Goal: Task Accomplishment & Management: Use online tool/utility

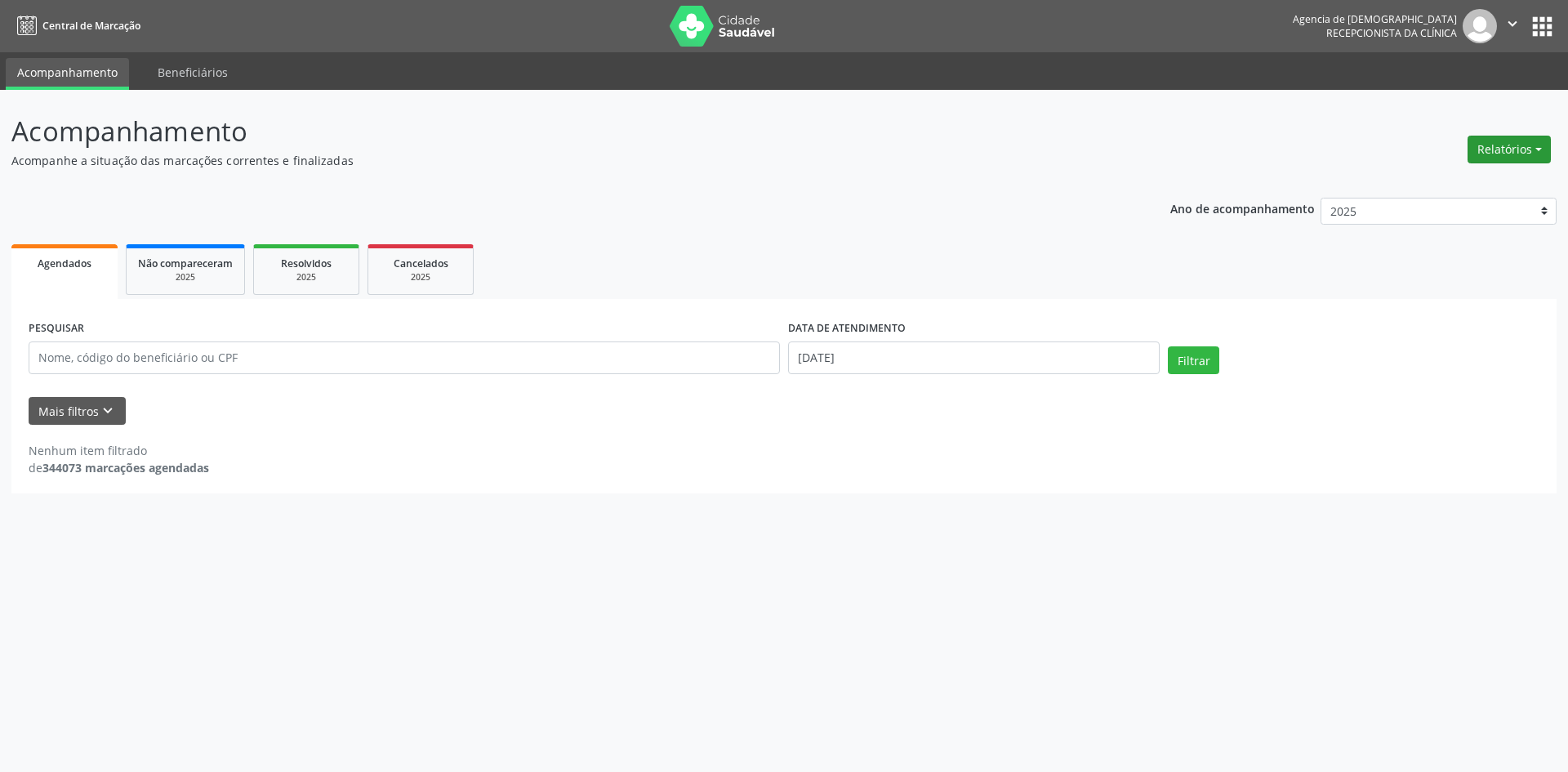
click at [1501, 142] on button "Relatórios" at bounding box center [1509, 149] width 83 height 28
click at [1450, 179] on link "Agendamentos" at bounding box center [1464, 185] width 175 height 23
select select "9"
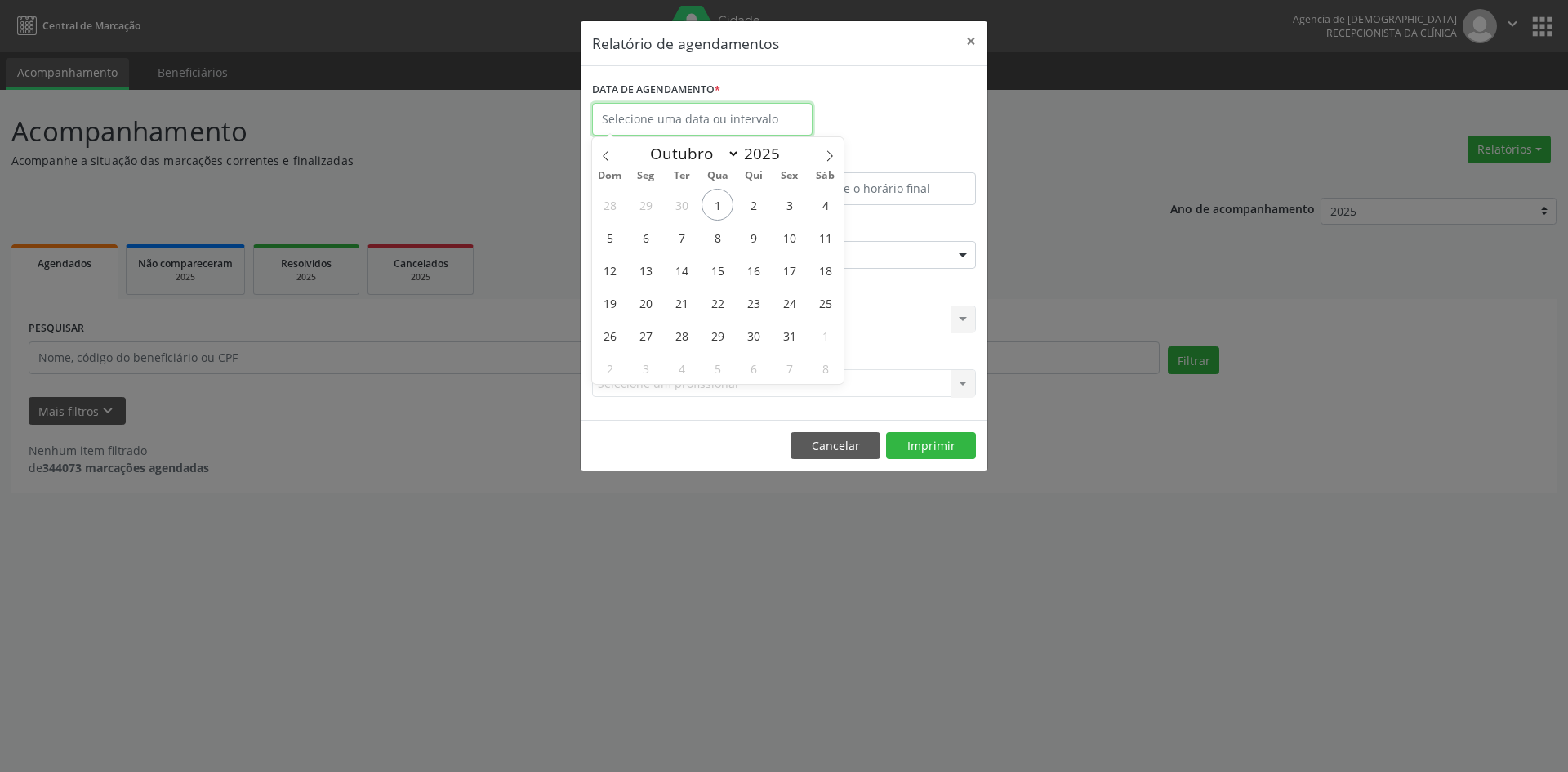
click at [639, 109] on input "text" at bounding box center [702, 118] width 221 height 33
click at [709, 204] on span "1" at bounding box center [718, 204] width 32 height 32
type input "[DATE]"
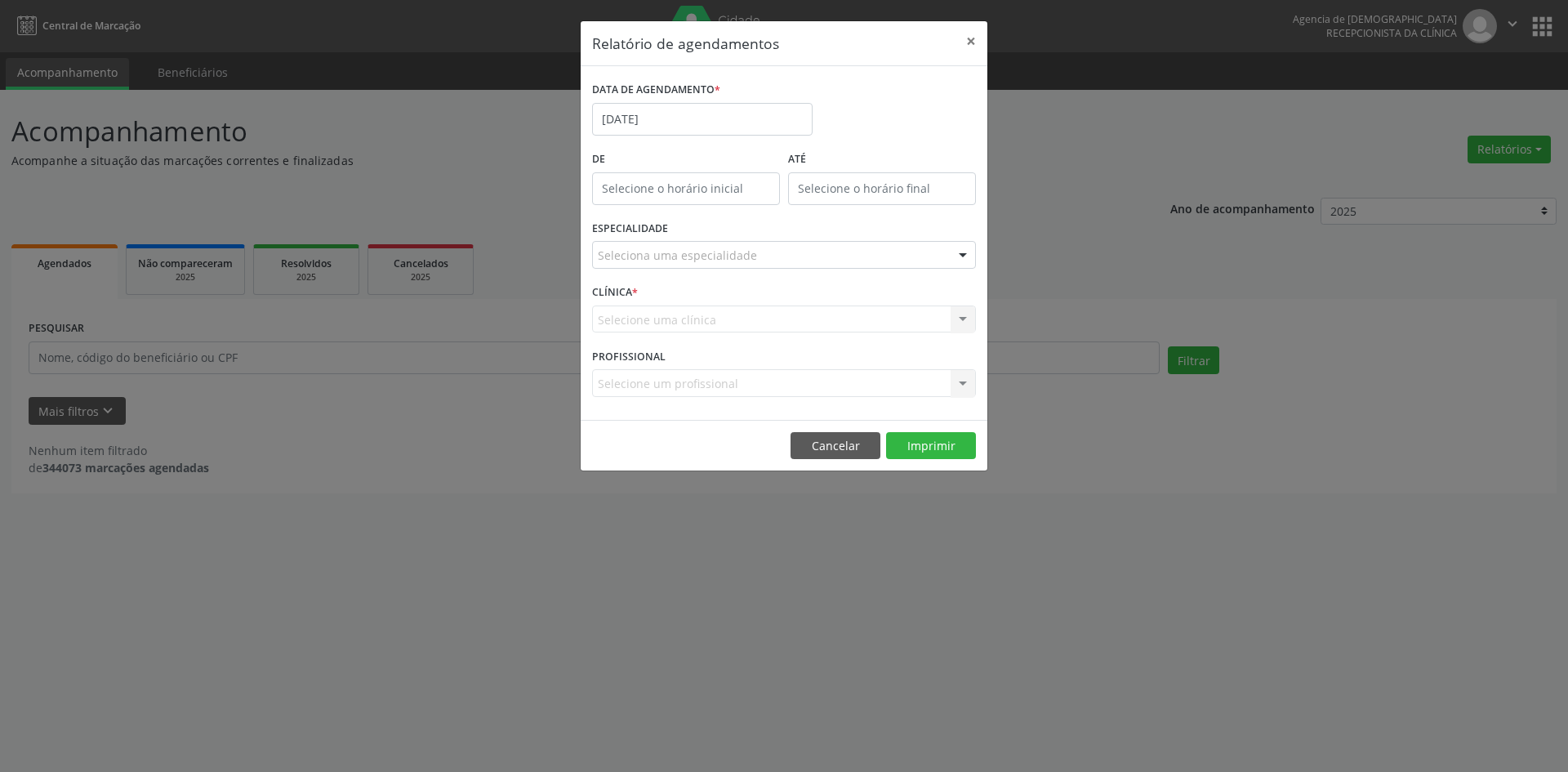
click at [763, 248] on div "Seleciona uma especialidade" at bounding box center [784, 255] width 384 height 28
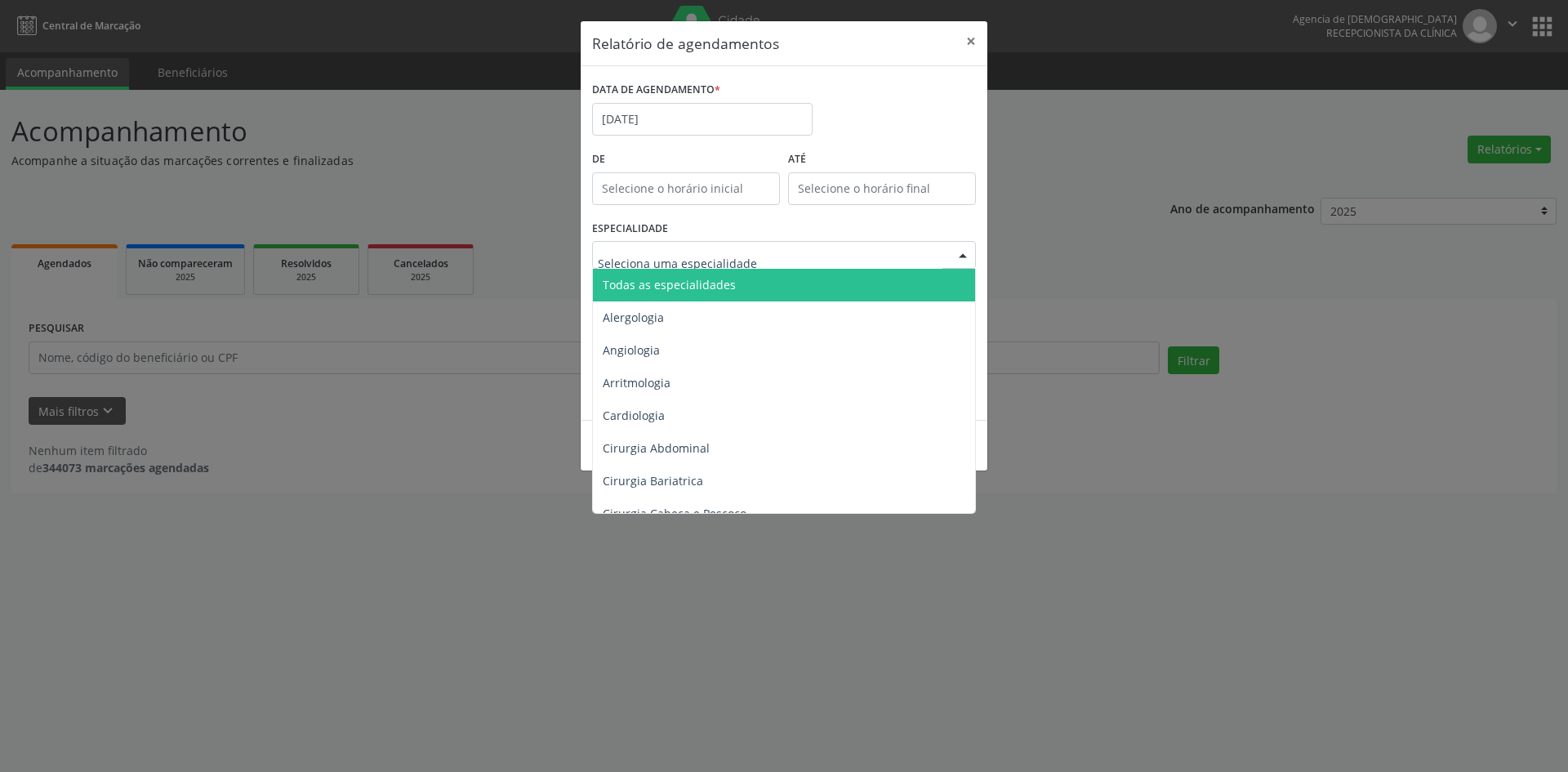
click at [758, 281] on span "Todas as especialidades" at bounding box center [785, 284] width 385 height 33
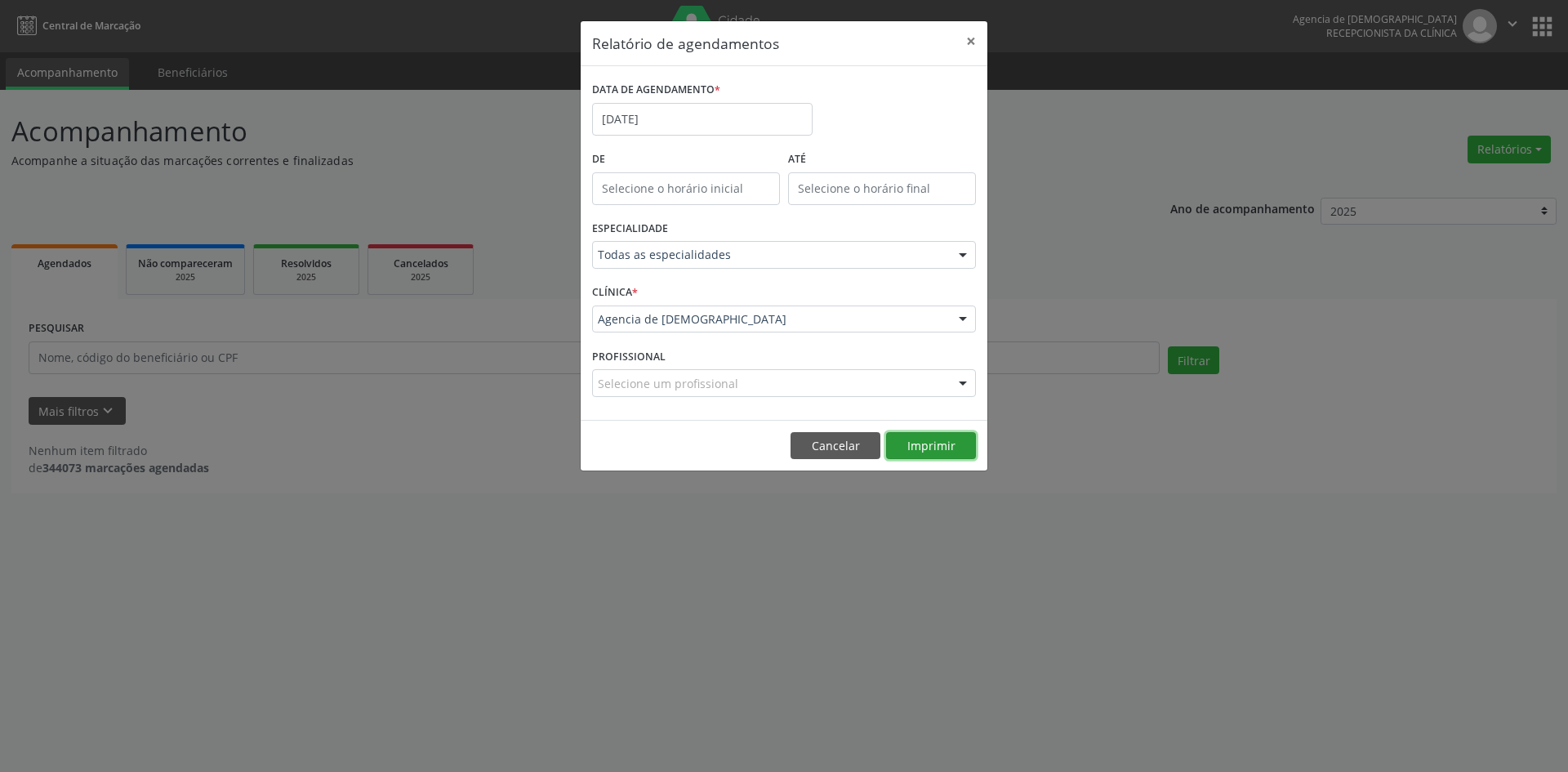
click at [938, 439] on button "Imprimir" at bounding box center [931, 447] width 89 height 28
